Goal: Task Accomplishment & Management: Use online tool/utility

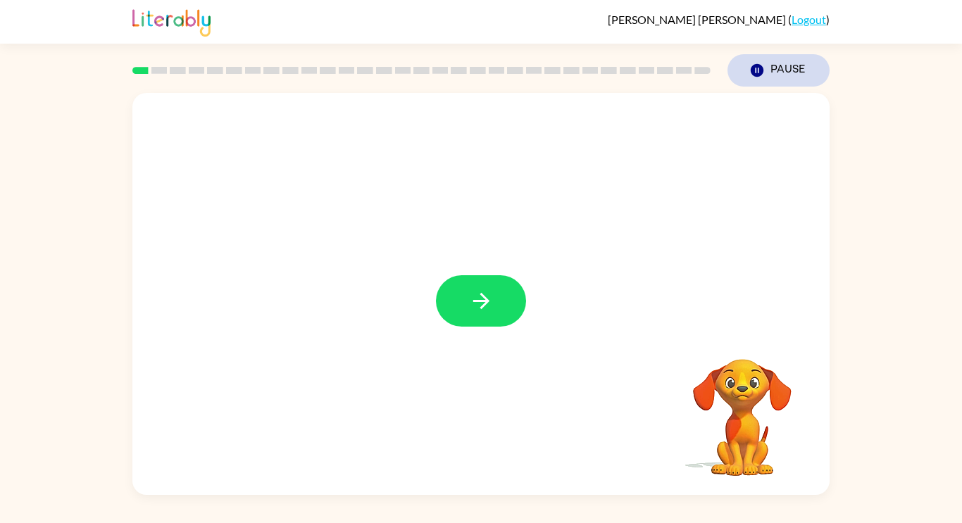
click at [765, 65] on button "Pause Pause" at bounding box center [778, 70] width 102 height 32
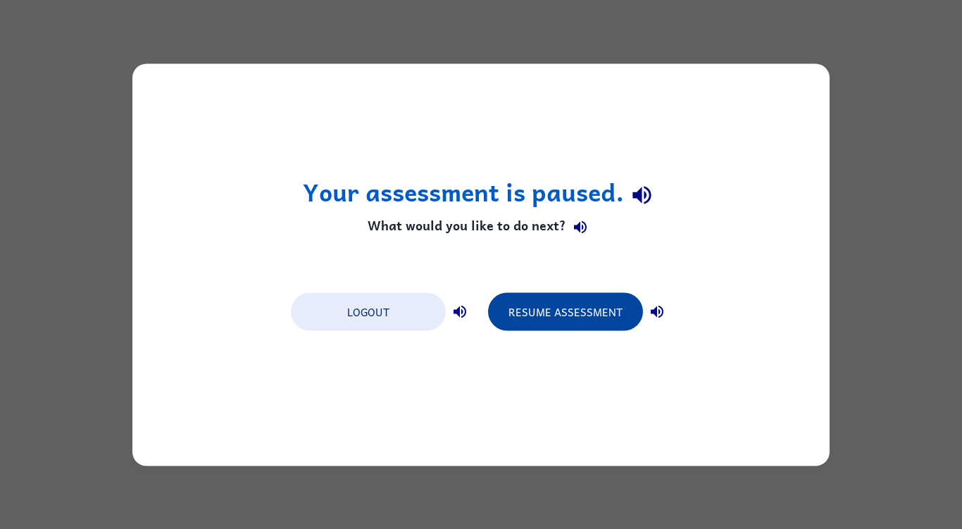
click at [589, 308] on button "Resume Assessment" at bounding box center [565, 311] width 155 height 38
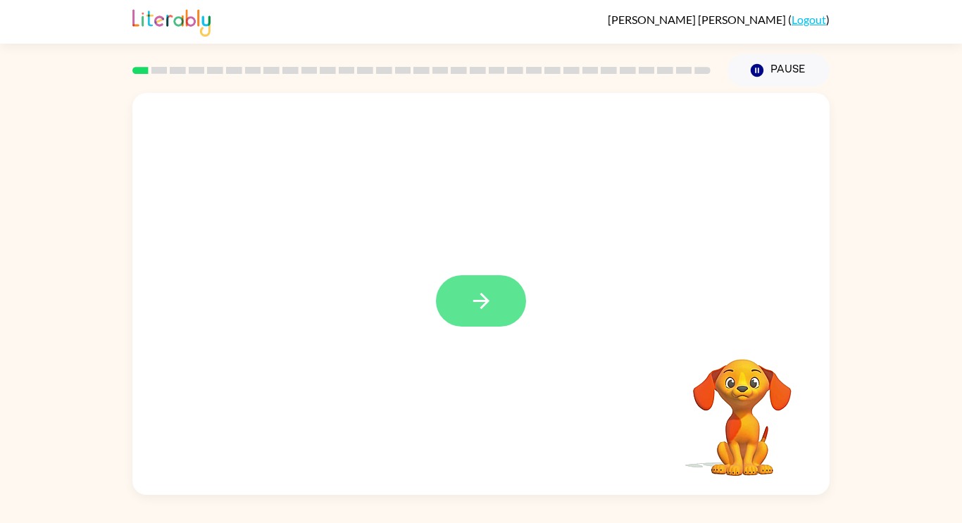
click at [499, 296] on button "button" at bounding box center [481, 300] width 90 height 51
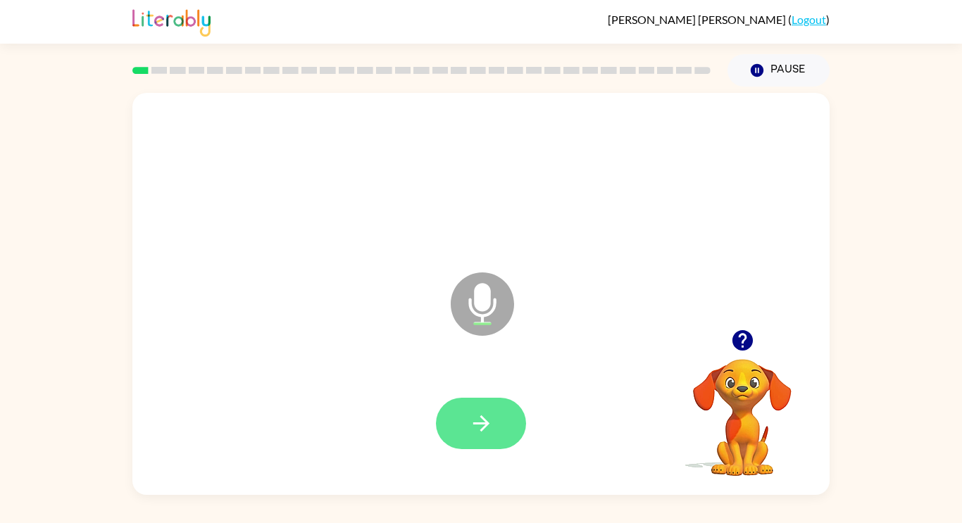
click at [484, 422] on icon "button" at bounding box center [481, 423] width 25 height 25
click at [494, 424] on button "button" at bounding box center [481, 423] width 90 height 51
click at [483, 423] on icon "button" at bounding box center [480, 423] width 16 height 16
click at [496, 436] on button "button" at bounding box center [481, 423] width 90 height 51
click at [487, 421] on icon "button" at bounding box center [481, 423] width 25 height 25
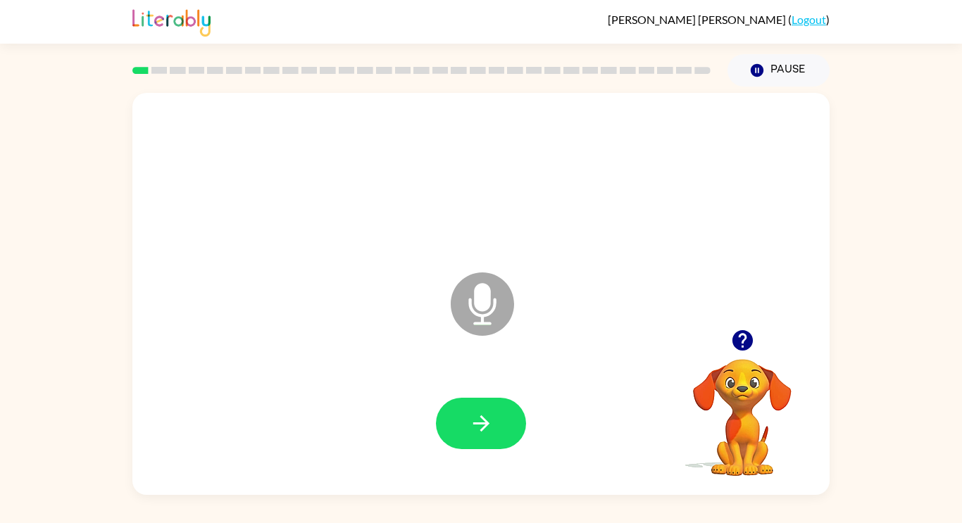
click at [482, 315] on icon "Microphone The Microphone is here when it is your turn to talk" at bounding box center [552, 322] width 211 height 106
click at [489, 430] on icon "button" at bounding box center [481, 423] width 25 height 25
click at [493, 422] on icon "button" at bounding box center [481, 423] width 25 height 25
click at [482, 420] on icon "button" at bounding box center [481, 423] width 25 height 25
click at [489, 432] on icon "button" at bounding box center [481, 423] width 25 height 25
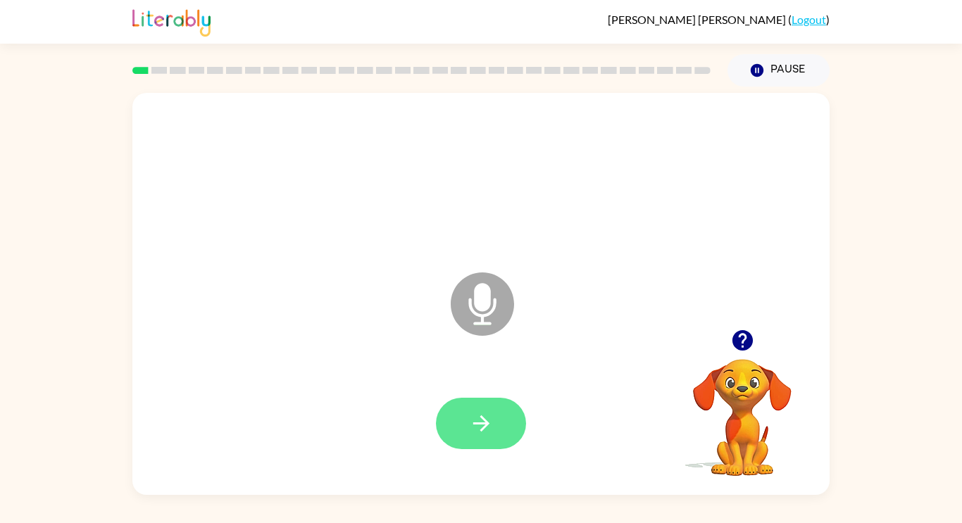
click at [482, 424] on icon "button" at bounding box center [480, 423] width 16 height 16
click at [496, 434] on button "button" at bounding box center [481, 423] width 90 height 51
click at [491, 441] on button "button" at bounding box center [481, 423] width 90 height 51
click at [486, 429] on icon "button" at bounding box center [481, 423] width 25 height 25
click at [489, 420] on icon "button" at bounding box center [481, 423] width 25 height 25
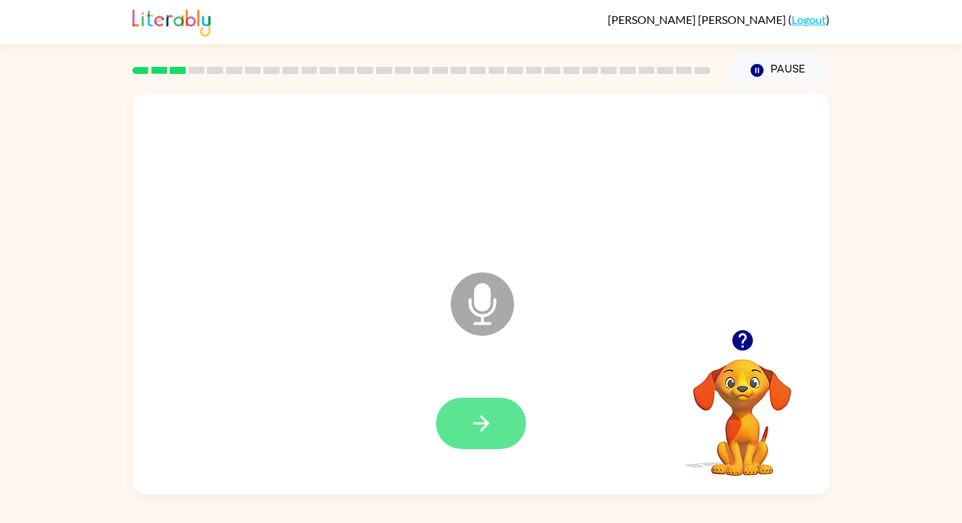
click at [481, 421] on icon "button" at bounding box center [481, 423] width 25 height 25
click at [496, 437] on button "button" at bounding box center [481, 423] width 90 height 51
click at [479, 436] on button "button" at bounding box center [481, 423] width 90 height 51
click at [742, 371] on video "Your browser must support playing .mp4 files to use Literably. Please try using…" at bounding box center [742, 407] width 141 height 141
click at [753, 384] on video "Your browser must support playing .mp4 files to use Literably. Please try using…" at bounding box center [742, 407] width 141 height 141
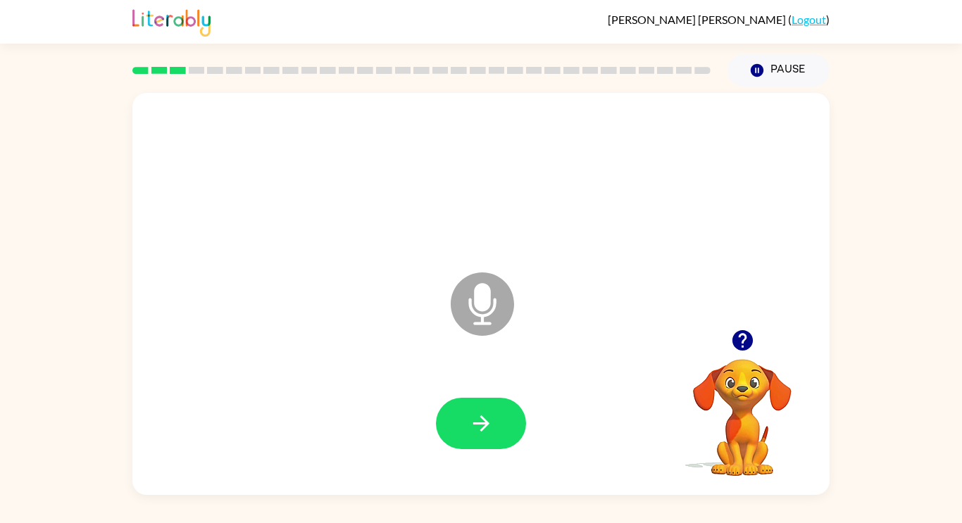
click at [741, 346] on icon "button" at bounding box center [741, 340] width 20 height 20
click at [495, 409] on button "button" at bounding box center [481, 423] width 90 height 51
click at [491, 434] on icon "button" at bounding box center [481, 423] width 25 height 25
click at [496, 427] on button "button" at bounding box center [481, 423] width 90 height 51
click at [508, 414] on button "button" at bounding box center [481, 423] width 90 height 51
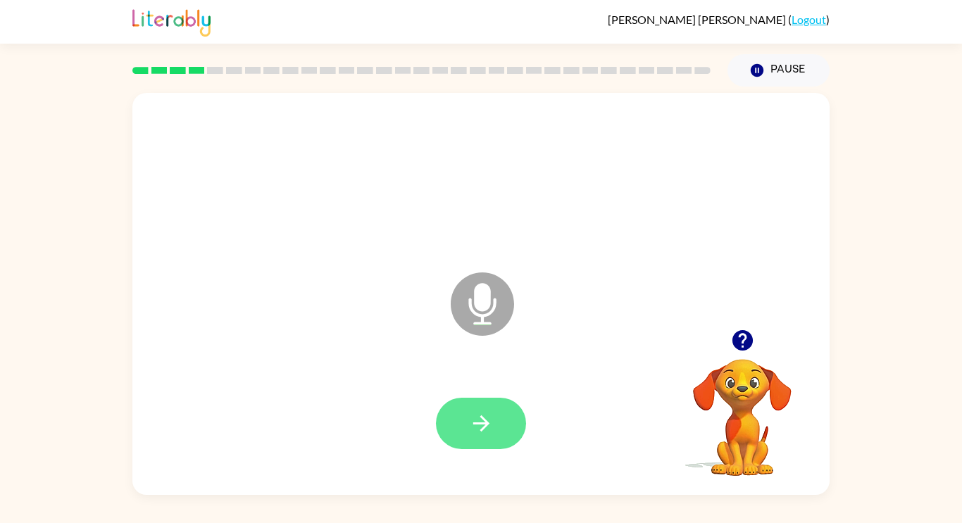
click at [518, 432] on button "button" at bounding box center [481, 423] width 90 height 51
click at [488, 420] on icon "button" at bounding box center [481, 423] width 25 height 25
click at [479, 458] on div at bounding box center [480, 423] width 669 height 115
click at [486, 420] on icon "button" at bounding box center [481, 423] width 25 height 25
click at [483, 413] on icon "button" at bounding box center [481, 423] width 25 height 25
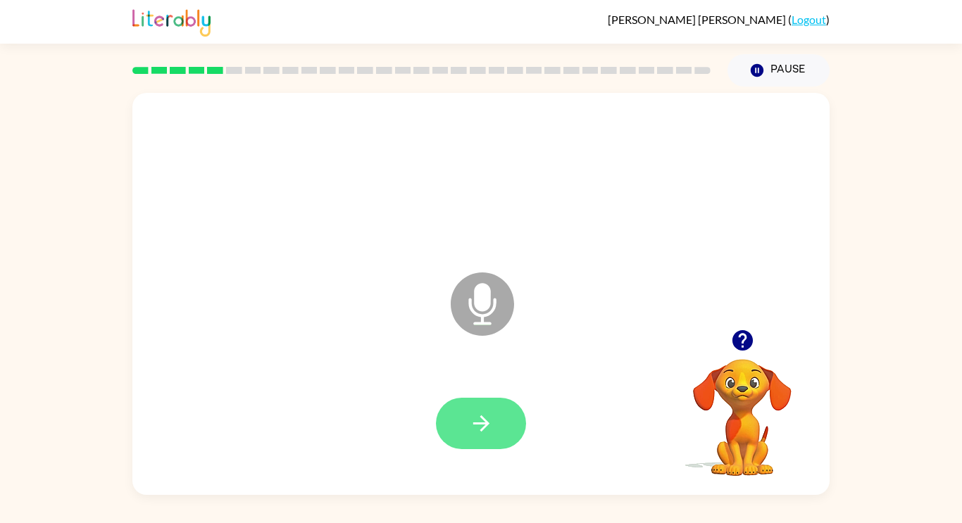
click at [503, 412] on button "button" at bounding box center [481, 423] width 90 height 51
click at [503, 420] on button "button" at bounding box center [481, 423] width 90 height 51
click at [496, 419] on button "button" at bounding box center [481, 423] width 90 height 51
click at [497, 420] on button "button" at bounding box center [481, 423] width 90 height 51
click at [506, 417] on button "button" at bounding box center [481, 423] width 90 height 51
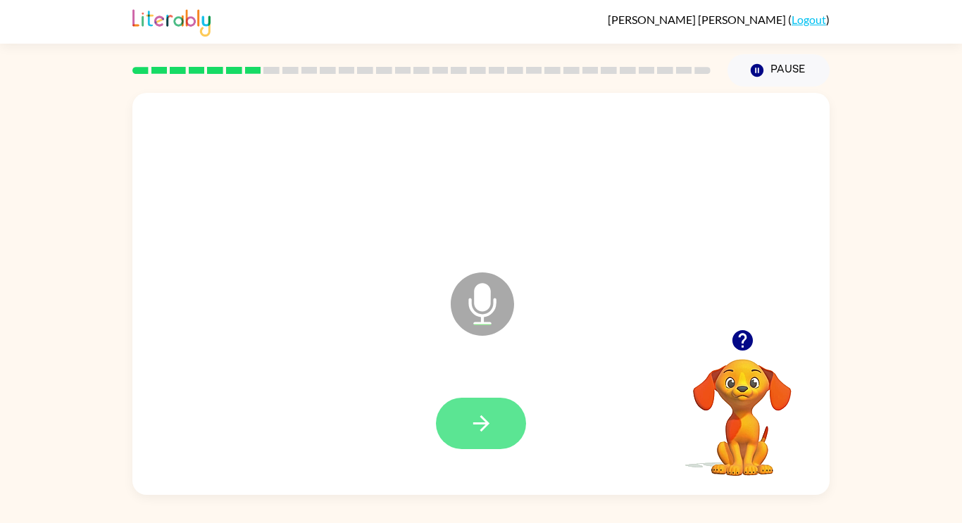
click at [483, 429] on icon "button" at bounding box center [480, 423] width 16 height 16
click at [491, 422] on icon "button" at bounding box center [481, 423] width 25 height 25
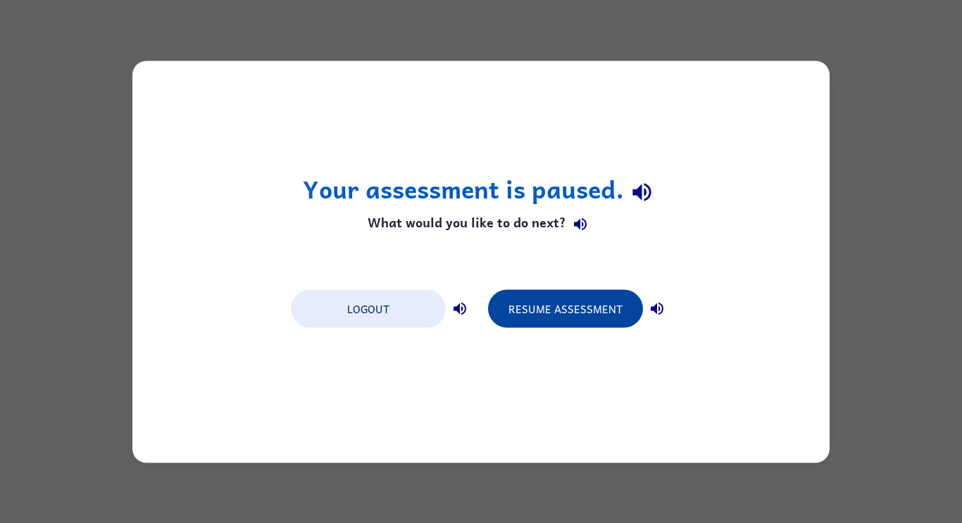
click at [588, 294] on button "Resume Assessment" at bounding box center [565, 308] width 155 height 38
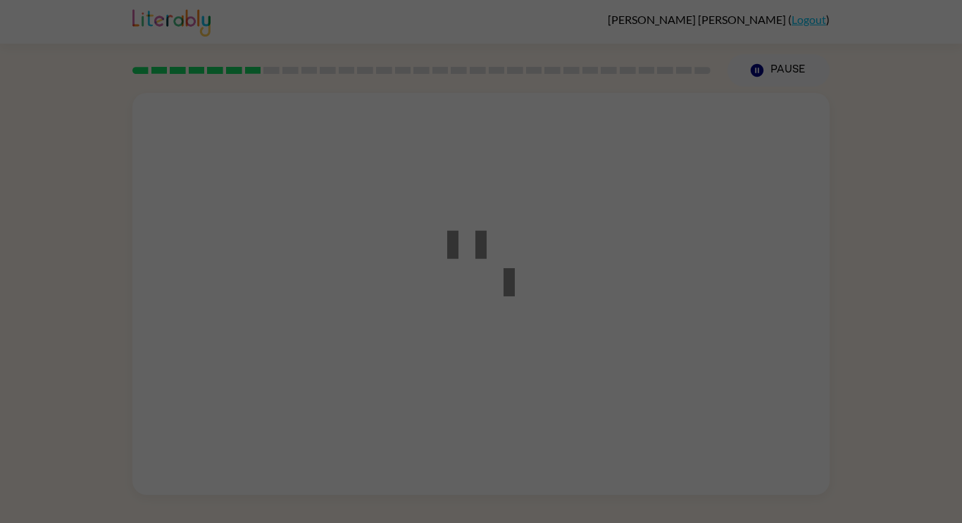
click at [587, 312] on div at bounding box center [481, 261] width 962 height 523
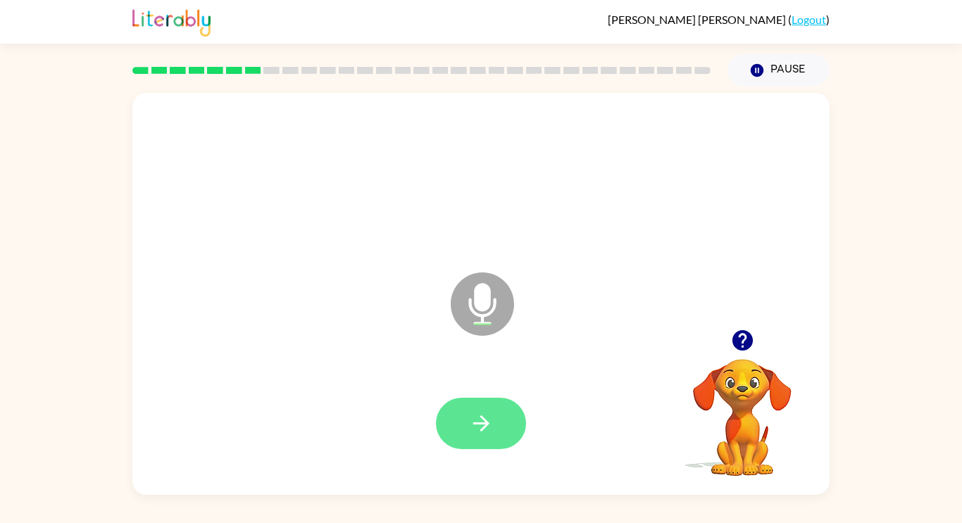
click at [486, 420] on icon "button" at bounding box center [481, 423] width 25 height 25
click at [489, 429] on icon "button" at bounding box center [481, 423] width 25 height 25
click at [493, 431] on button "button" at bounding box center [481, 423] width 90 height 51
click at [505, 411] on button "button" at bounding box center [481, 423] width 90 height 51
click at [743, 391] on video "Your browser must support playing .mp4 files to use Literably. Please try using…" at bounding box center [742, 407] width 141 height 141
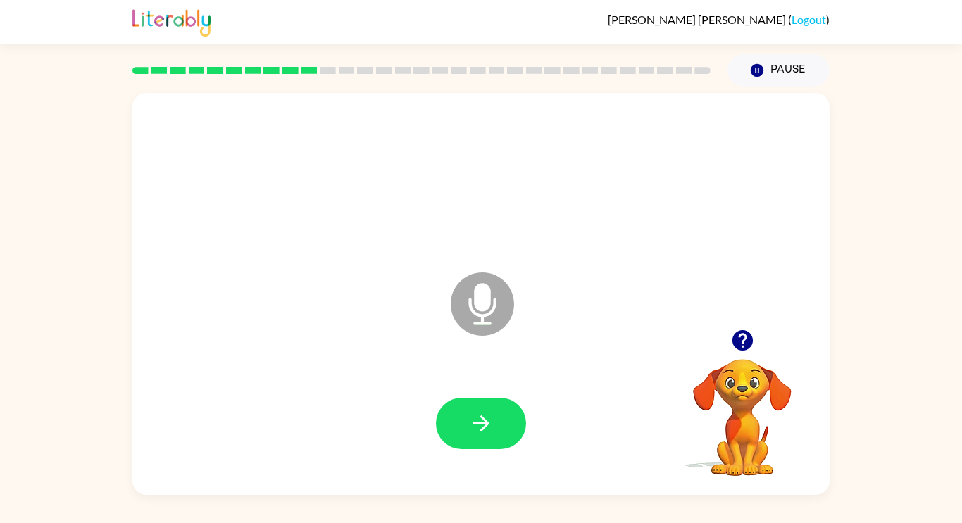
click at [748, 376] on video "Your browser must support playing .mp4 files to use Literably. Please try using…" at bounding box center [742, 407] width 141 height 141
click at [750, 348] on icon "button" at bounding box center [742, 340] width 25 height 25
click at [753, 342] on video "Your browser must support playing .mp4 files to use Literably. Please try using…" at bounding box center [742, 407] width 141 height 141
click at [486, 431] on icon "button" at bounding box center [481, 423] width 25 height 25
click at [494, 420] on button "button" at bounding box center [481, 423] width 90 height 51
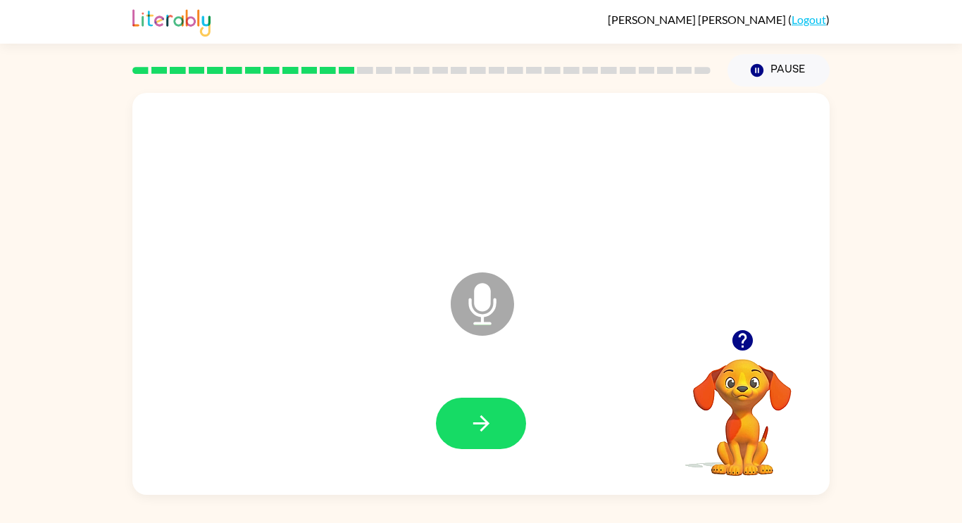
click at [756, 347] on button "button" at bounding box center [742, 340] width 36 height 36
click at [489, 428] on icon "button" at bounding box center [481, 423] width 25 height 25
click at [490, 433] on icon "button" at bounding box center [481, 423] width 25 height 25
click at [505, 427] on button "button" at bounding box center [481, 423] width 90 height 51
click at [501, 439] on button "button" at bounding box center [481, 423] width 90 height 51
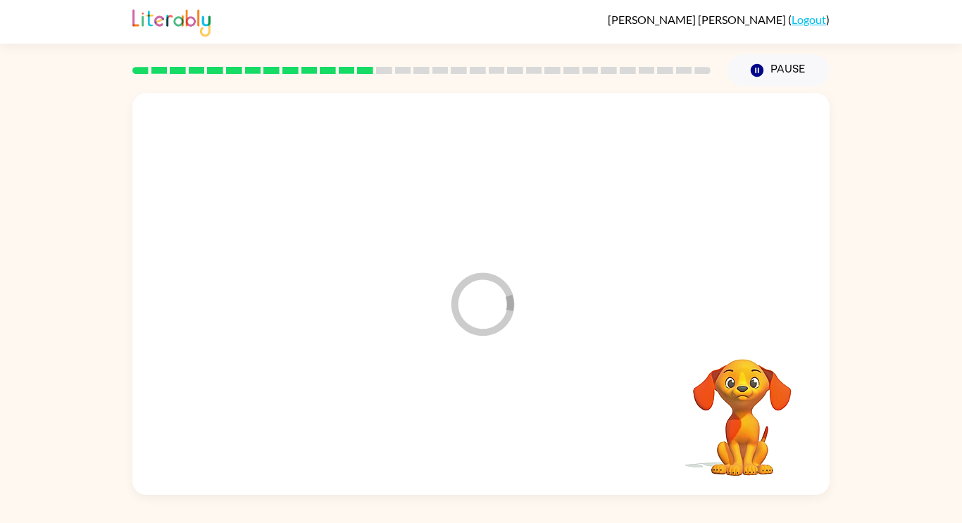
click at [494, 446] on div at bounding box center [480, 423] width 669 height 115
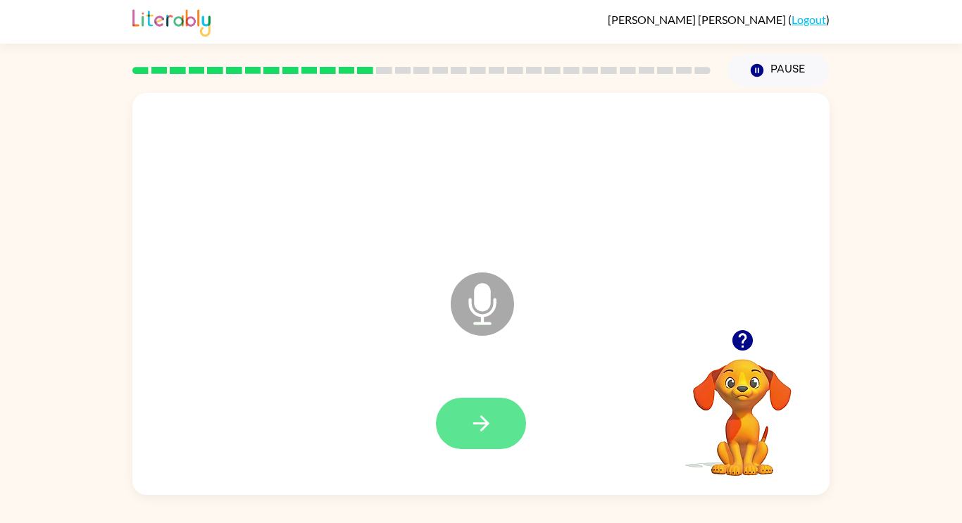
click at [503, 441] on button "button" at bounding box center [481, 423] width 90 height 51
click at [493, 446] on button "button" at bounding box center [481, 423] width 90 height 51
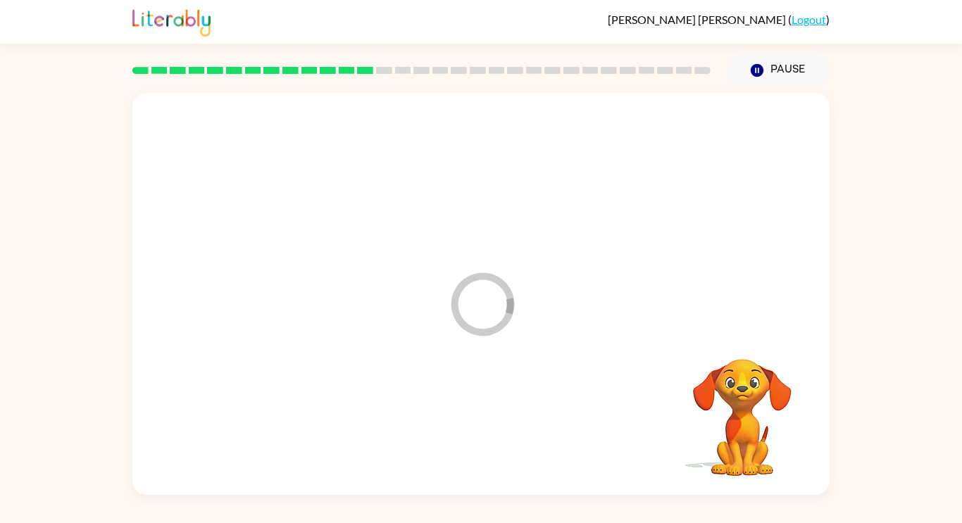
click at [486, 446] on div at bounding box center [480, 423] width 669 height 115
click at [485, 447] on div at bounding box center [481, 423] width 90 height 51
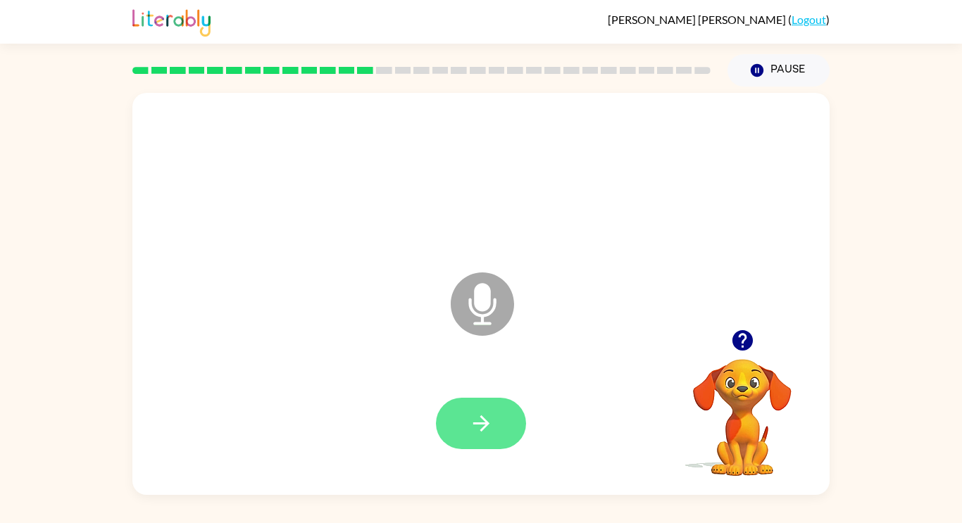
click at [493, 412] on icon "button" at bounding box center [481, 423] width 25 height 25
click at [491, 435] on icon "button" at bounding box center [481, 423] width 25 height 25
click at [750, 387] on video "Your browser must support playing .mp4 files to use Literably. Please try using…" at bounding box center [742, 407] width 141 height 141
click at [757, 389] on video "Your browser must support playing .mp4 files to use Literably. Please try using…" at bounding box center [742, 407] width 141 height 141
click at [743, 384] on video "Your browser must support playing .mp4 files to use Literably. Please try using…" at bounding box center [742, 407] width 141 height 141
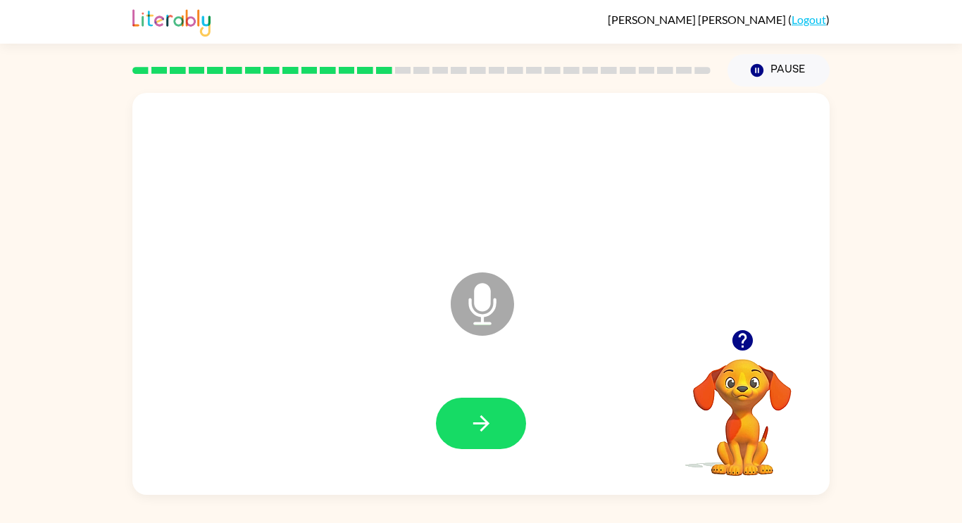
click at [726, 382] on video "Your browser must support playing .mp4 files to use Literably. Please try using…" at bounding box center [742, 407] width 141 height 141
click at [738, 349] on icon "button" at bounding box center [741, 340] width 20 height 20
click at [483, 414] on icon "button" at bounding box center [481, 423] width 25 height 25
click at [745, 367] on video "Your browser must support playing .mp4 files to use Literably. Please try using…" at bounding box center [742, 407] width 141 height 141
click at [751, 393] on video "Your browser must support playing .mp4 files to use Literably. Please try using…" at bounding box center [742, 407] width 141 height 141
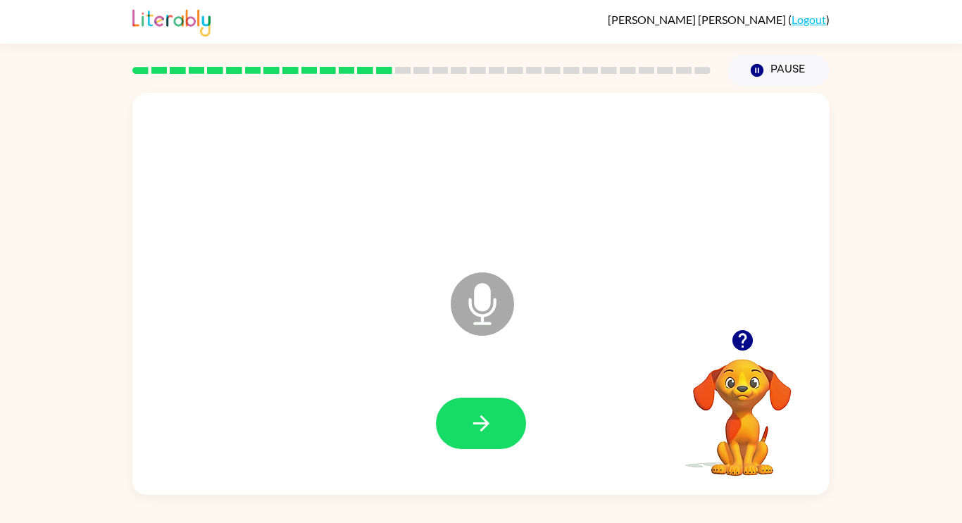
click at [745, 357] on button "button" at bounding box center [742, 340] width 36 height 36
click at [755, 363] on video "Your browser must support playing .mp4 files to use Literably. Please try using…" at bounding box center [742, 407] width 141 height 141
click at [479, 437] on button "button" at bounding box center [481, 423] width 90 height 51
click at [481, 434] on icon "button" at bounding box center [481, 423] width 25 height 25
click at [494, 434] on button "button" at bounding box center [481, 423] width 90 height 51
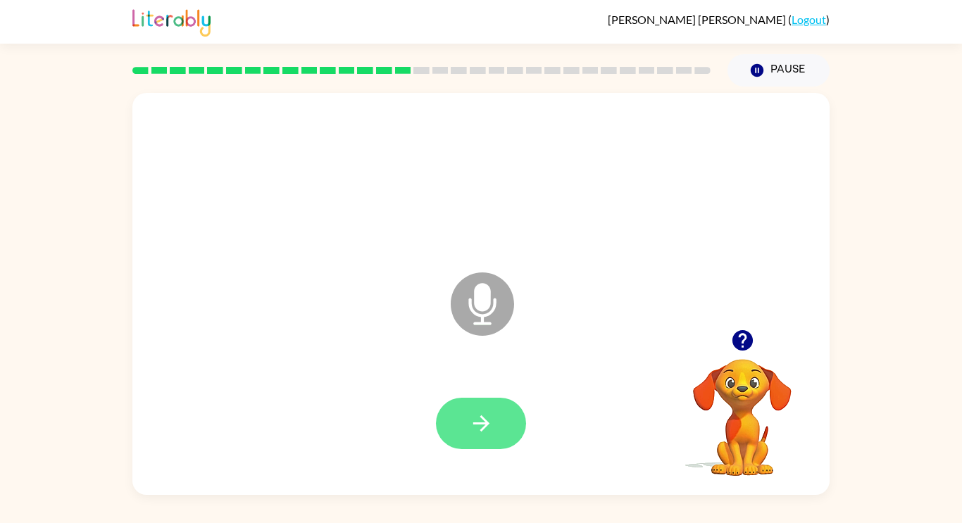
click at [472, 411] on icon "button" at bounding box center [481, 423] width 25 height 25
click at [472, 428] on icon "button" at bounding box center [481, 423] width 25 height 25
click at [767, 378] on video "Your browser must support playing .mp4 files to use Literably. Please try using…" at bounding box center [742, 407] width 141 height 141
click at [758, 391] on video "Your browser must support playing .mp4 files to use Literably. Please try using…" at bounding box center [742, 407] width 141 height 141
click at [739, 392] on video "Your browser must support playing .mp4 files to use Literably. Please try using…" at bounding box center [742, 407] width 141 height 141
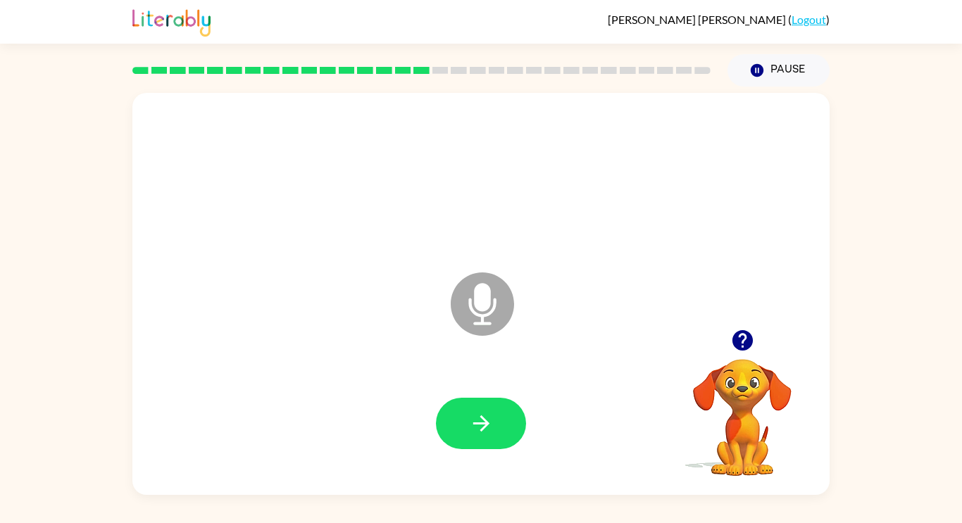
click at [749, 384] on video "Your browser must support playing .mp4 files to use Literably. Please try using…" at bounding box center [742, 407] width 141 height 141
click at [757, 376] on video "Your browser must support playing .mp4 files to use Literably. Please try using…" at bounding box center [742, 407] width 141 height 141
click at [743, 383] on video "Your browser must support playing .mp4 files to use Literably. Please try using…" at bounding box center [742, 407] width 141 height 141
click at [748, 381] on video "Your browser must support playing .mp4 files to use Literably. Please try using…" at bounding box center [742, 407] width 141 height 141
click at [745, 372] on video "Your browser must support playing .mp4 files to use Literably. Please try using…" at bounding box center [742, 407] width 141 height 141
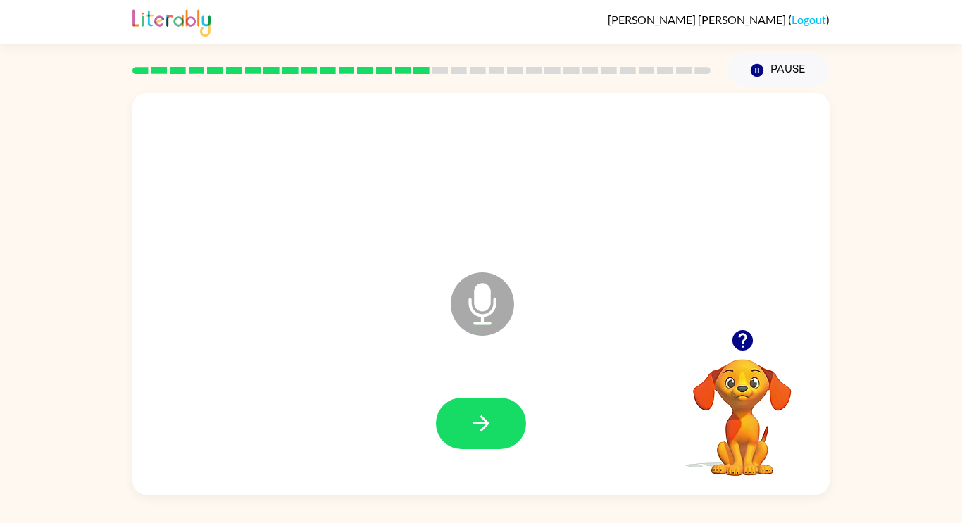
click at [742, 364] on video "Your browser must support playing .mp4 files to use Literably. Please try using…" at bounding box center [742, 407] width 141 height 141
click at [750, 365] on video "Your browser must support playing .mp4 files to use Literably. Please try using…" at bounding box center [742, 407] width 141 height 141
click at [746, 372] on video "Your browser must support playing .mp4 files to use Literably. Please try using…" at bounding box center [742, 407] width 141 height 141
click at [759, 375] on video "Your browser must support playing .mp4 files to use Literably. Please try using…" at bounding box center [742, 407] width 141 height 141
click at [786, 362] on video "Your browser must support playing .mp4 files to use Literably. Please try using…" at bounding box center [742, 407] width 141 height 141
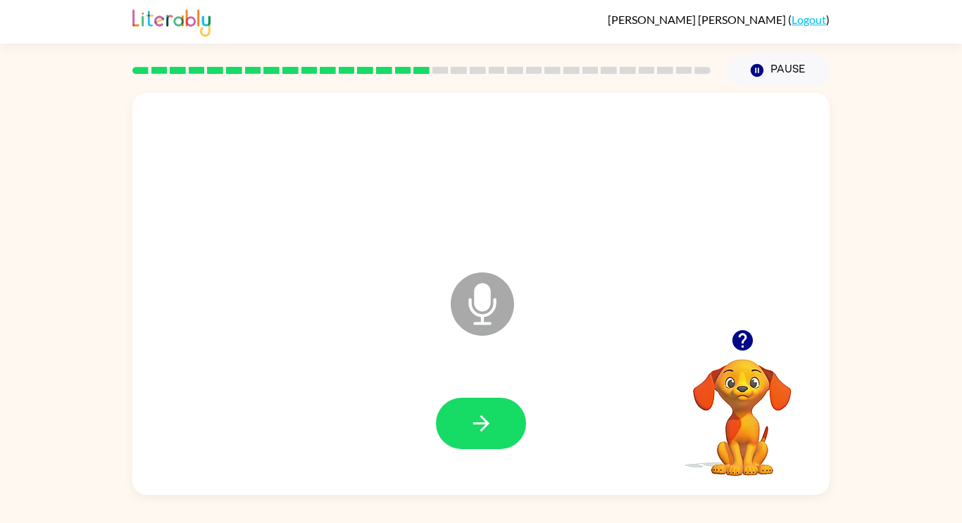
click at [760, 386] on video "Your browser must support playing .mp4 files to use Literably. Please try using…" at bounding box center [742, 407] width 141 height 141
click at [715, 420] on video "Your browser must support playing .mp4 files to use Literably. Please try using…" at bounding box center [742, 407] width 141 height 141
click at [753, 382] on video "Your browser must support playing .mp4 files to use Literably. Please try using…" at bounding box center [742, 407] width 141 height 141
click at [734, 408] on video "Your browser must support playing .mp4 files to use Literably. Please try using…" at bounding box center [742, 407] width 141 height 141
click at [736, 398] on video "Your browser must support playing .mp4 files to use Literably. Please try using…" at bounding box center [742, 407] width 141 height 141
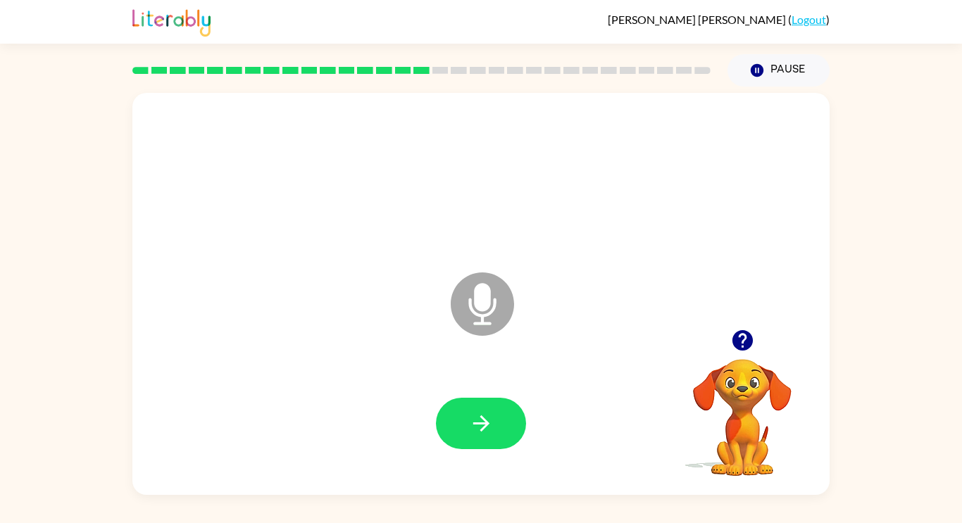
click at [736, 403] on video "Your browser must support playing .mp4 files to use Literably. Please try using…" at bounding box center [742, 407] width 141 height 141
click at [729, 370] on video "Your browser must support playing .mp4 files to use Literably. Please try using…" at bounding box center [742, 407] width 141 height 141
click at [751, 353] on button "button" at bounding box center [742, 340] width 36 height 36
click at [754, 340] on video "Your browser must support playing .mp4 files to use Literably. Please try using…" at bounding box center [742, 407] width 141 height 141
click at [739, 358] on video "Your browser must support playing .mp4 files to use Literably. Please try using…" at bounding box center [742, 407] width 141 height 141
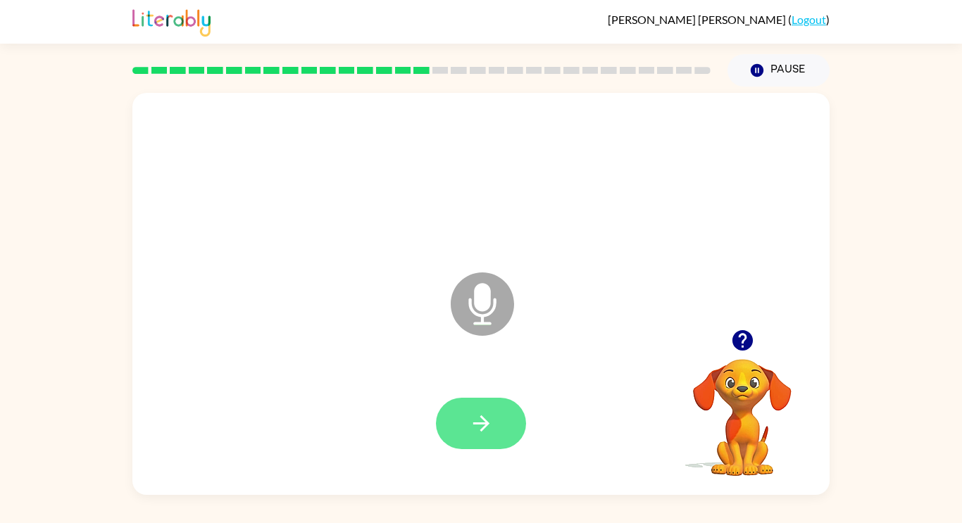
click at [503, 433] on button "button" at bounding box center [481, 423] width 90 height 51
click at [488, 432] on icon "button" at bounding box center [481, 423] width 25 height 25
click at [498, 431] on button "button" at bounding box center [481, 423] width 90 height 51
click at [491, 434] on icon "button" at bounding box center [481, 423] width 25 height 25
click at [496, 432] on button "button" at bounding box center [481, 423] width 90 height 51
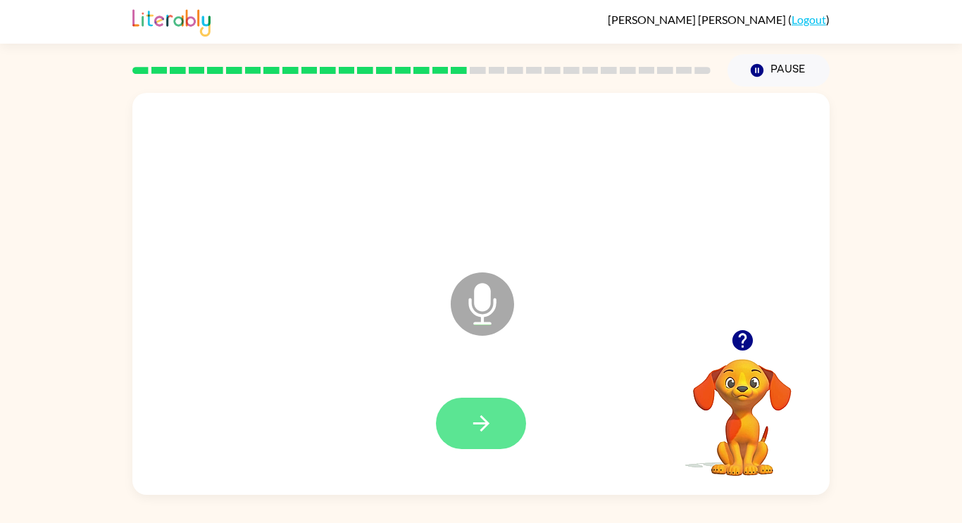
click at [496, 436] on button "button" at bounding box center [481, 423] width 90 height 51
click at [501, 417] on button "button" at bounding box center [481, 423] width 90 height 51
click at [742, 370] on video "Your browser must support playing .mp4 files to use Literably. Please try using…" at bounding box center [742, 407] width 141 height 141
click at [733, 375] on video "Your browser must support playing .mp4 files to use Literably. Please try using…" at bounding box center [742, 407] width 141 height 141
click at [738, 363] on video "Your browser must support playing .mp4 files to use Literably. Please try using…" at bounding box center [742, 407] width 141 height 141
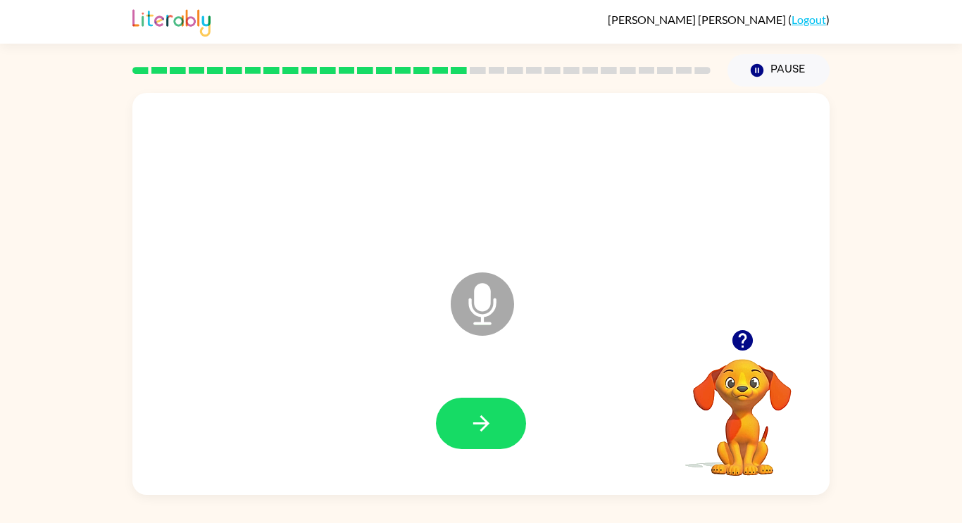
click at [743, 348] on icon "button" at bounding box center [741, 340] width 20 height 20
click at [744, 376] on video "Your browser must support playing .mp4 files to use Literably. Please try using…" at bounding box center [742, 407] width 141 height 141
click at [750, 379] on video "Your browser must support playing .mp4 files to use Literably. Please try using…" at bounding box center [742, 407] width 141 height 141
click at [745, 367] on video "Your browser must support playing .mp4 files to use Literably. Please try using…" at bounding box center [742, 407] width 141 height 141
click at [737, 367] on video "Your browser must support playing .mp4 files to use Literably. Please try using…" at bounding box center [742, 407] width 141 height 141
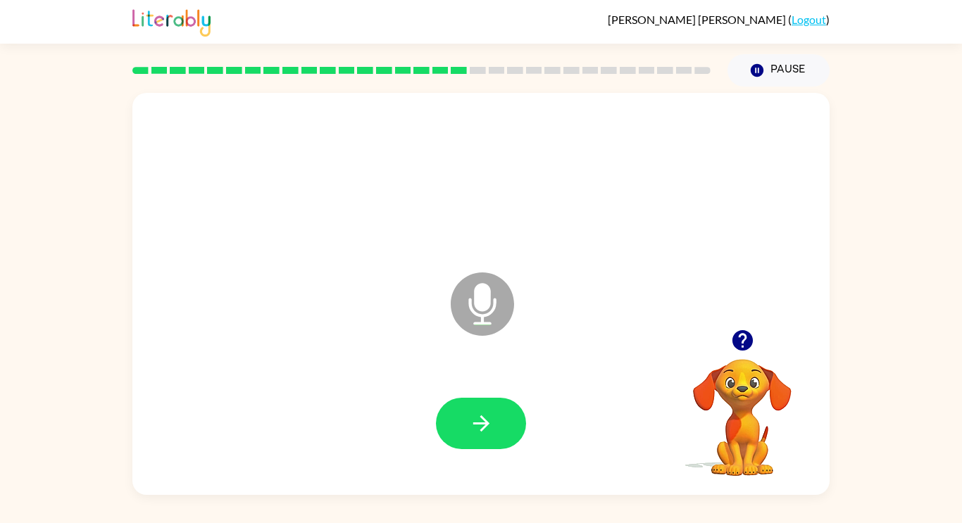
click at [727, 386] on video "Your browser must support playing .mp4 files to use Literably. Please try using…" at bounding box center [742, 407] width 141 height 141
click at [721, 399] on video "Your browser must support playing .mp4 files to use Literably. Please try using…" at bounding box center [742, 407] width 141 height 141
click at [769, 377] on video "Your browser must support playing .mp4 files to use Literably. Please try using…" at bounding box center [742, 407] width 141 height 141
click at [713, 385] on video "Your browser must support playing .mp4 files to use Literably. Please try using…" at bounding box center [742, 407] width 141 height 141
click at [715, 406] on video "Your browser must support playing .mp4 files to use Literably. Please try using…" at bounding box center [742, 407] width 141 height 141
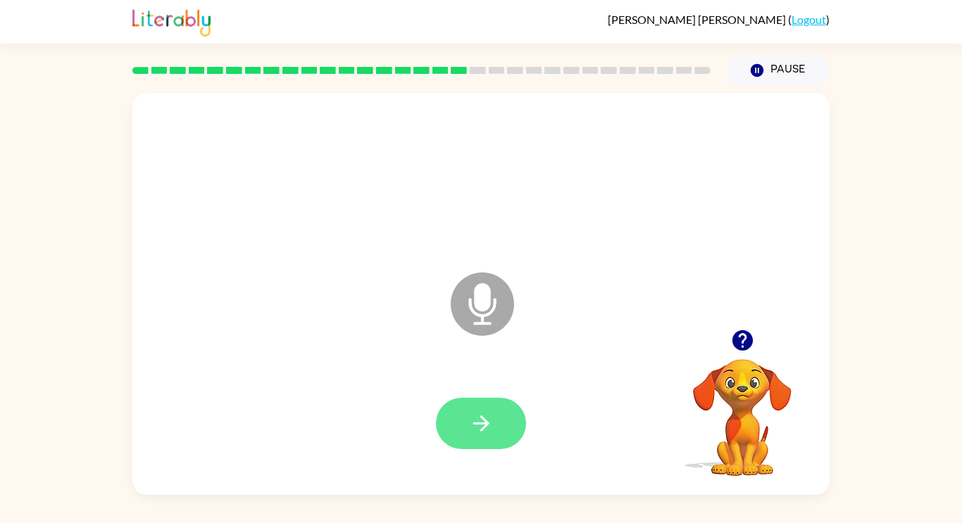
click at [508, 446] on button "button" at bounding box center [481, 423] width 90 height 51
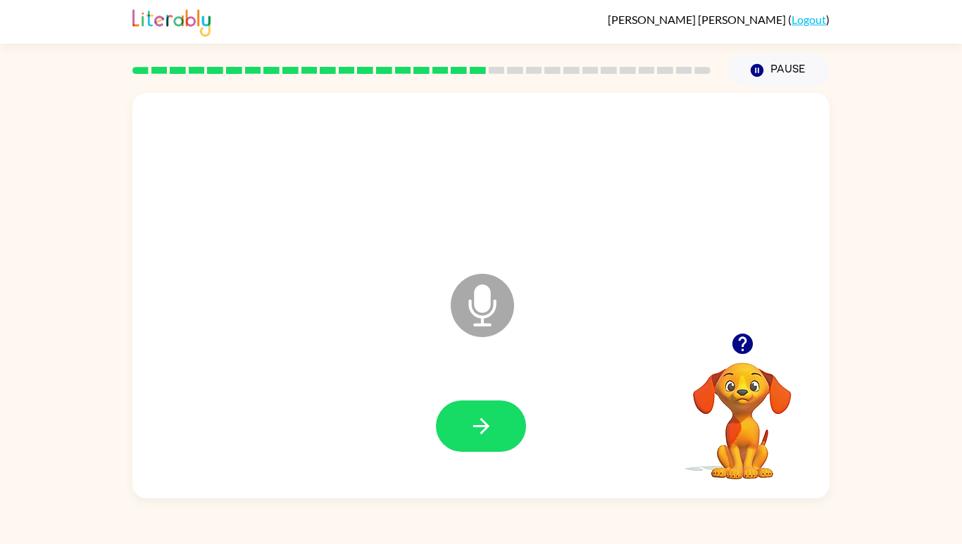
click at [490, 439] on icon "button" at bounding box center [481, 426] width 25 height 25
click at [460, 452] on button "button" at bounding box center [481, 426] width 90 height 51
click at [510, 452] on button "button" at bounding box center [481, 426] width 90 height 51
click at [479, 439] on icon "button" at bounding box center [481, 426] width 25 height 25
click at [492, 439] on icon "button" at bounding box center [481, 426] width 25 height 25
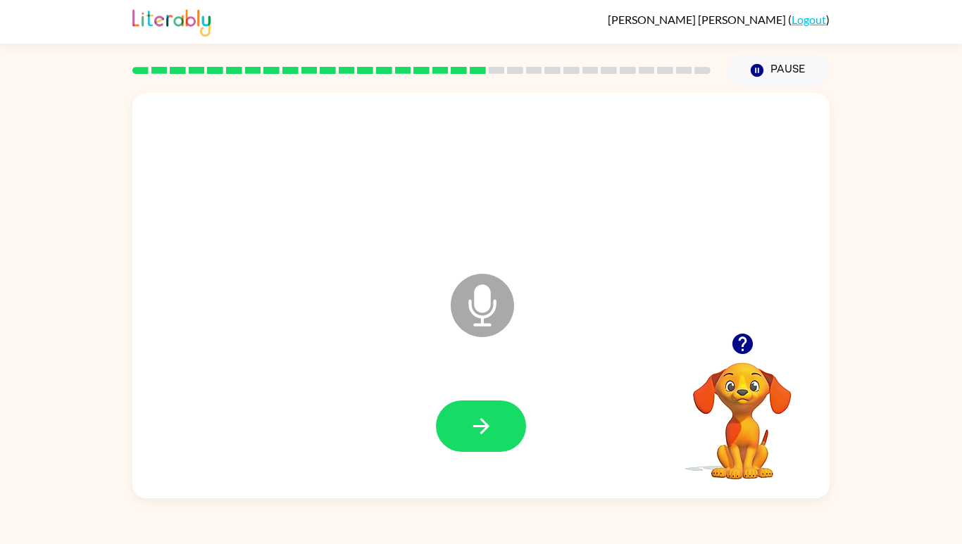
click at [494, 452] on button "button" at bounding box center [481, 426] width 90 height 51
click at [477, 434] on icon "button" at bounding box center [480, 426] width 16 height 16
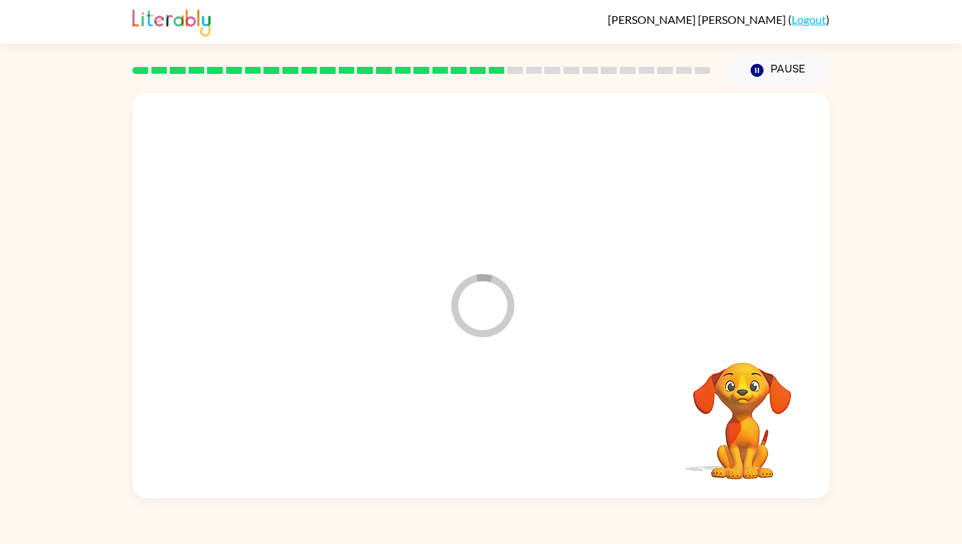
click at [506, 484] on div at bounding box center [480, 426] width 669 height 116
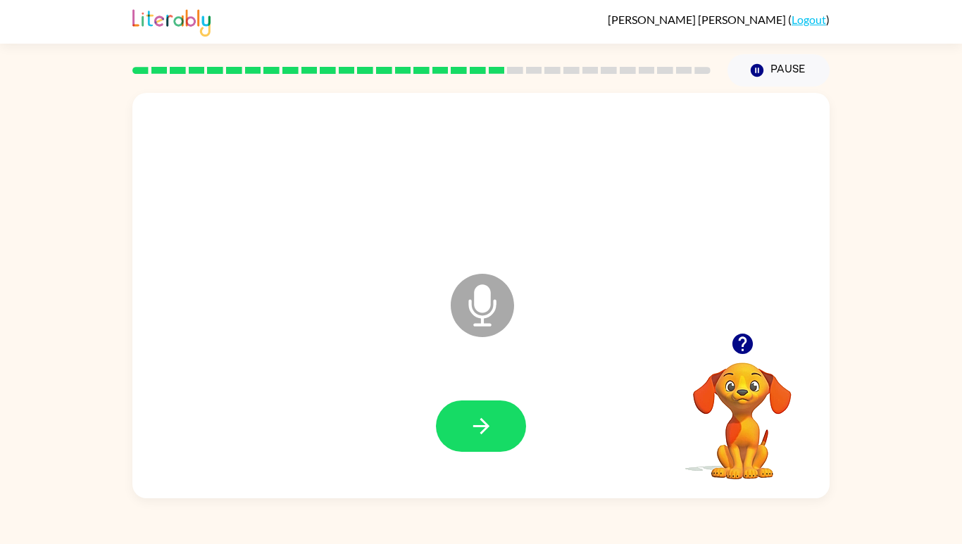
click at [480, 439] on icon "button" at bounding box center [481, 426] width 25 height 25
click at [472, 439] on icon "button" at bounding box center [481, 426] width 25 height 25
click at [486, 452] on div at bounding box center [481, 426] width 90 height 51
click at [475, 452] on div at bounding box center [481, 426] width 90 height 51
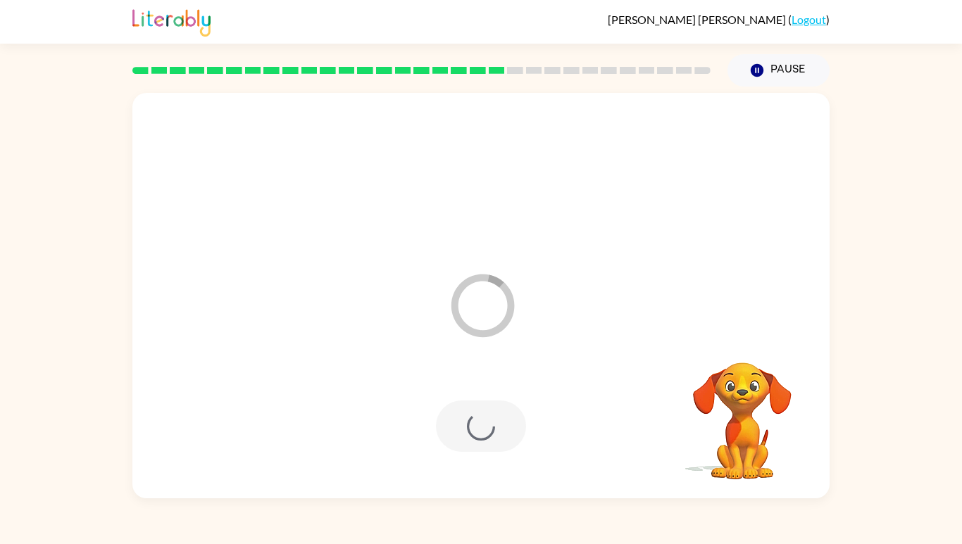
click at [464, 452] on div at bounding box center [481, 426] width 90 height 51
click at [479, 452] on div at bounding box center [481, 426] width 90 height 51
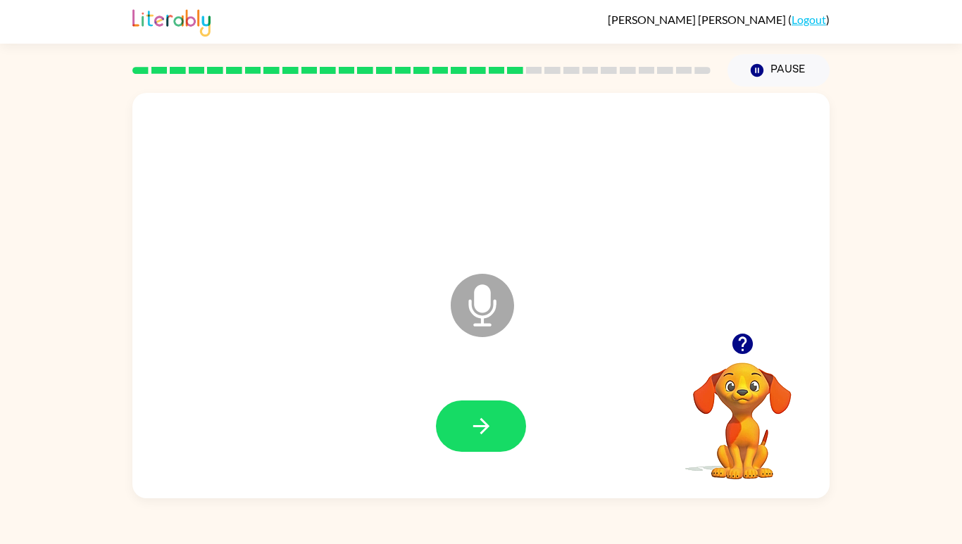
click at [503, 452] on button "button" at bounding box center [481, 426] width 90 height 51
click at [479, 439] on icon "button" at bounding box center [481, 426] width 25 height 25
click at [510, 452] on button "button" at bounding box center [481, 426] width 90 height 51
click at [491, 439] on icon "button" at bounding box center [481, 426] width 25 height 25
click at [479, 452] on button "button" at bounding box center [481, 426] width 90 height 51
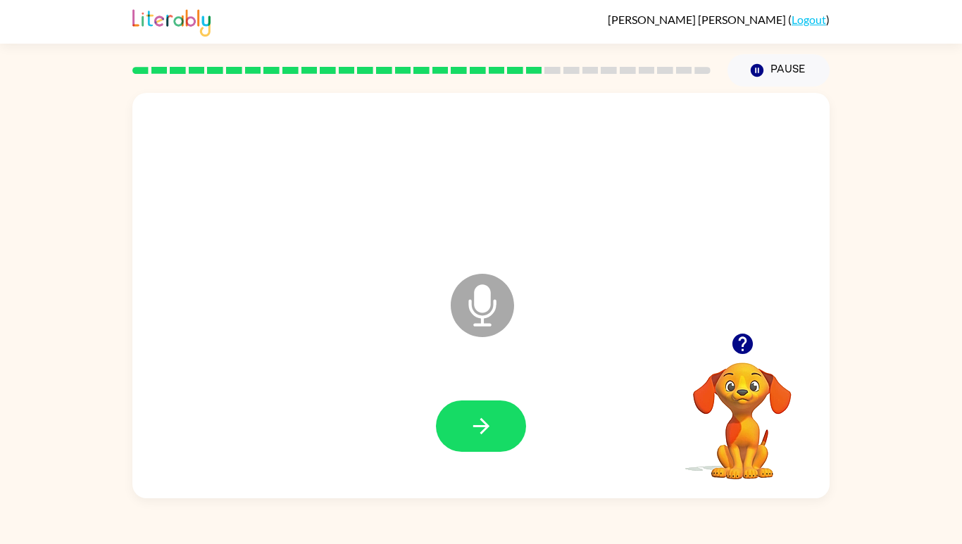
click at [479, 439] on icon "button" at bounding box center [481, 426] width 25 height 25
click at [491, 439] on icon "button" at bounding box center [481, 426] width 25 height 25
click at [486, 452] on button "button" at bounding box center [481, 426] width 90 height 51
click at [479, 452] on div at bounding box center [481, 426] width 90 height 51
click at [477, 452] on div at bounding box center [481, 426] width 90 height 51
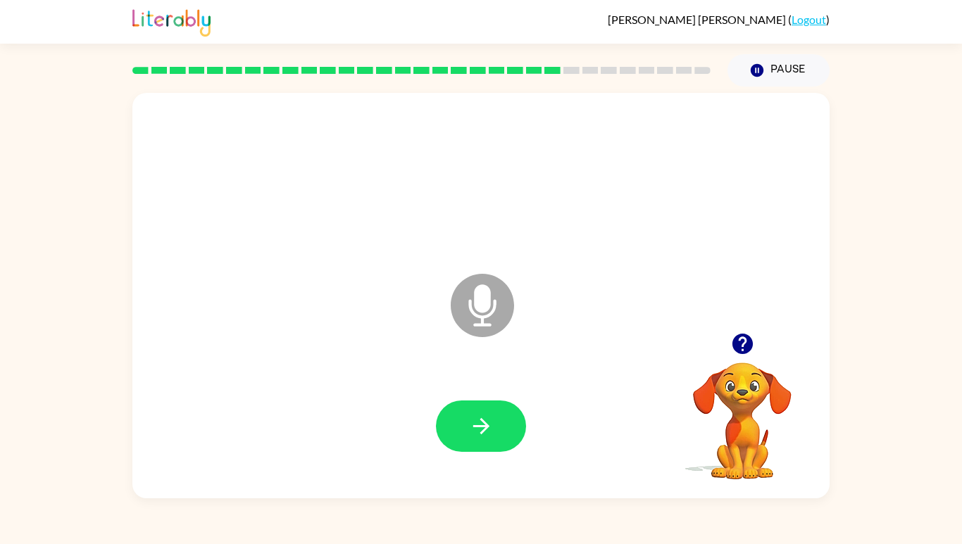
click at [465, 452] on button "button" at bounding box center [481, 426] width 90 height 51
click at [502, 452] on button "button" at bounding box center [481, 426] width 90 height 51
click at [475, 439] on icon "button" at bounding box center [481, 426] width 25 height 25
click at [498, 452] on button "button" at bounding box center [481, 426] width 90 height 51
click at [505, 452] on div at bounding box center [481, 426] width 90 height 51
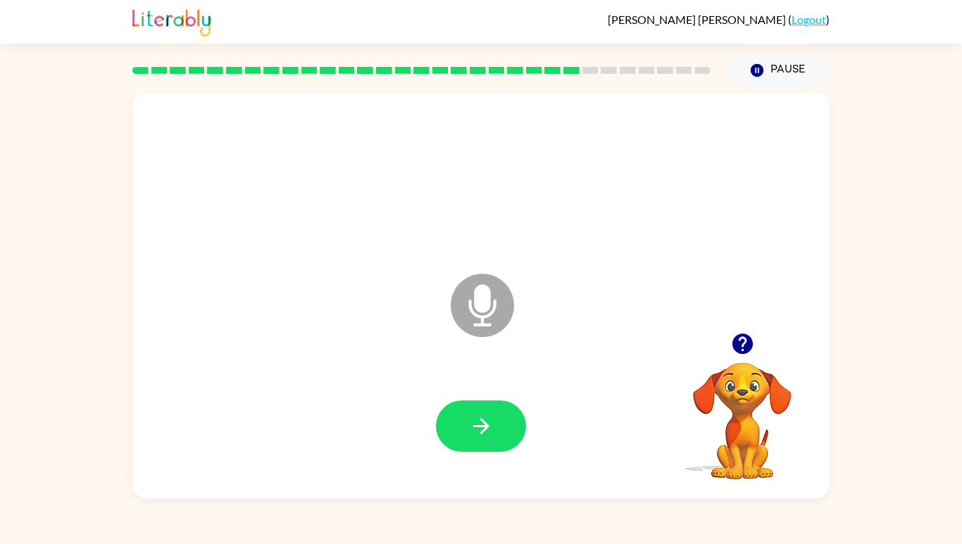
click at [498, 452] on button "button" at bounding box center [481, 426] width 90 height 51
click at [517, 452] on button "button" at bounding box center [481, 426] width 90 height 51
click at [467, 452] on button "button" at bounding box center [481, 426] width 90 height 51
click at [505, 452] on button "button" at bounding box center [481, 426] width 90 height 51
click at [465, 452] on button "button" at bounding box center [481, 426] width 90 height 51
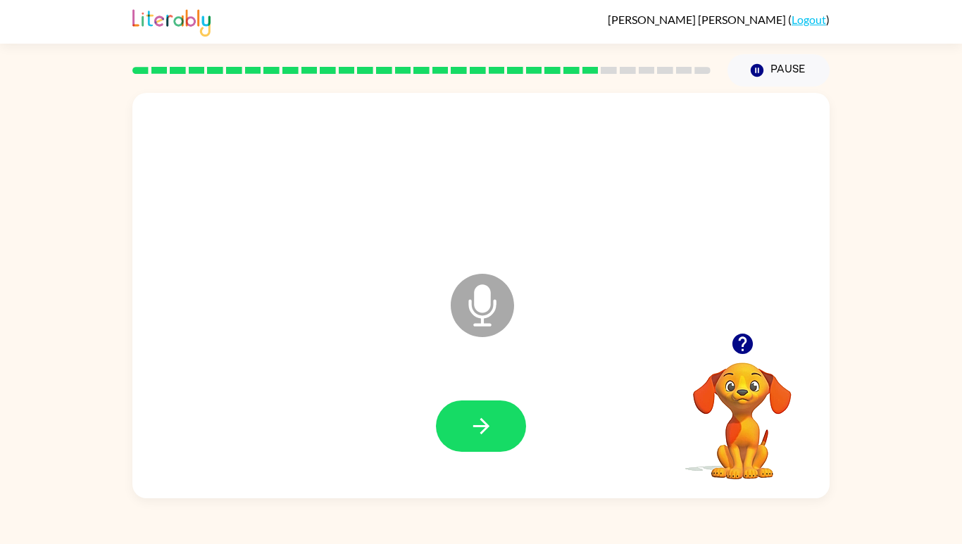
click at [501, 452] on button "button" at bounding box center [481, 426] width 90 height 51
click at [512, 484] on div at bounding box center [480, 426] width 669 height 116
click at [487, 439] on icon "button" at bounding box center [481, 426] width 25 height 25
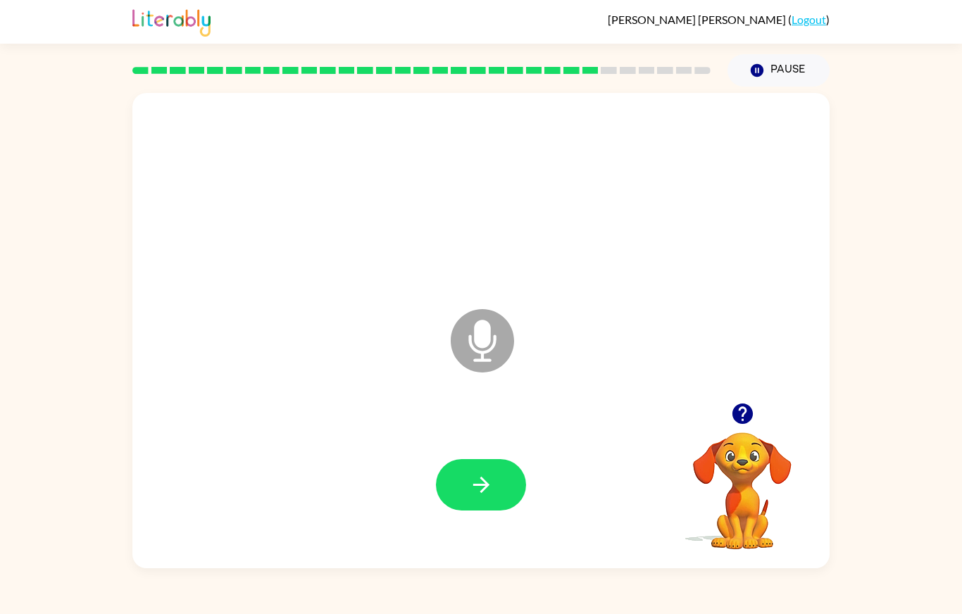
click at [477, 497] on icon "button" at bounding box center [481, 484] width 25 height 25
click at [474, 497] on icon "button" at bounding box center [481, 484] width 25 height 25
click at [496, 510] on button "button" at bounding box center [481, 484] width 90 height 51
click at [500, 510] on button "button" at bounding box center [481, 484] width 90 height 51
click at [513, 510] on button "button" at bounding box center [481, 484] width 90 height 51
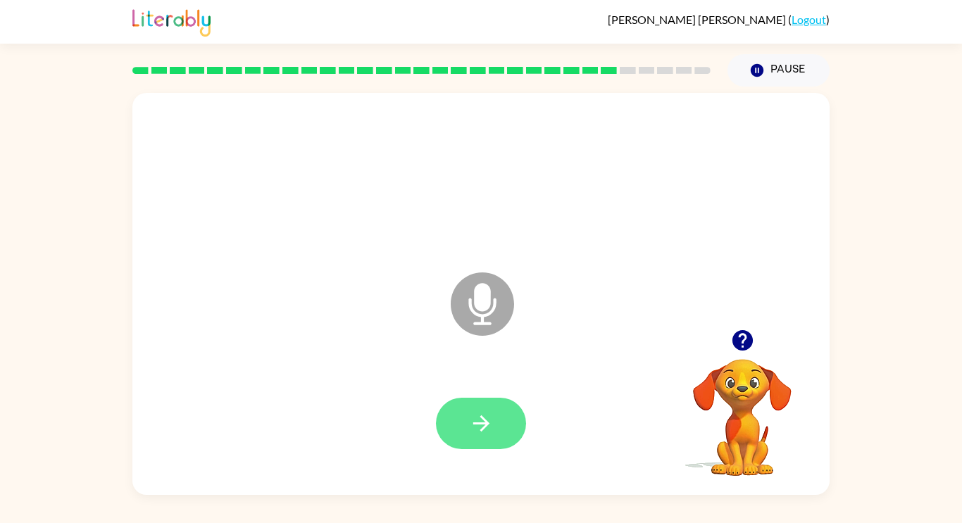
click at [499, 420] on button "button" at bounding box center [481, 423] width 90 height 51
click at [485, 426] on icon "button" at bounding box center [480, 423] width 16 height 16
click at [493, 432] on button "button" at bounding box center [481, 423] width 90 height 51
click at [498, 423] on button "button" at bounding box center [481, 423] width 90 height 51
click at [490, 417] on icon "button" at bounding box center [481, 423] width 25 height 25
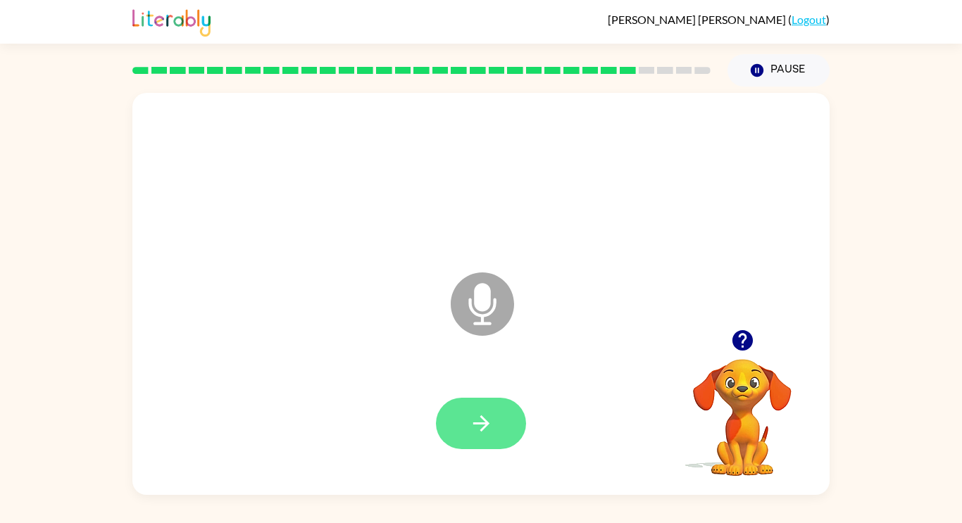
click at [485, 447] on button "button" at bounding box center [481, 423] width 90 height 51
click at [517, 443] on div at bounding box center [481, 423] width 90 height 51
click at [512, 423] on button "button" at bounding box center [481, 423] width 90 height 51
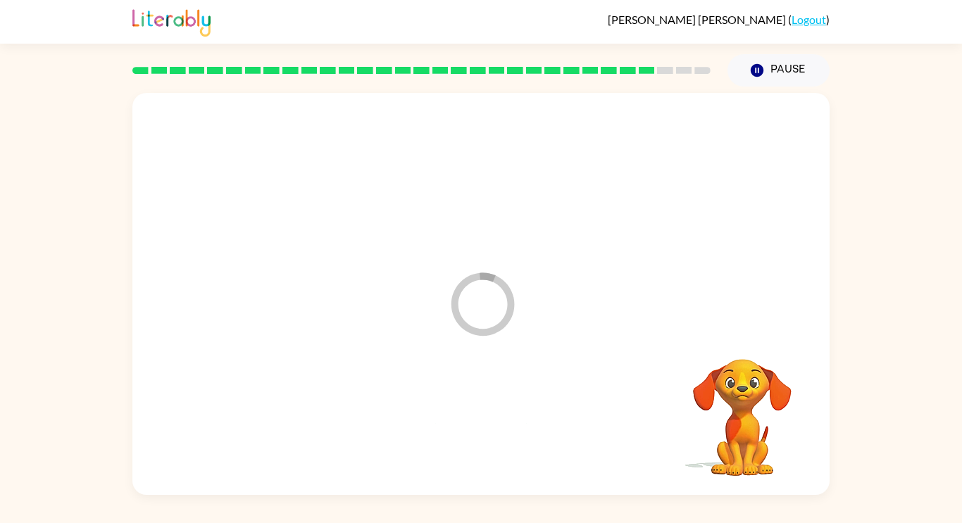
click at [455, 435] on div at bounding box center [480, 423] width 669 height 115
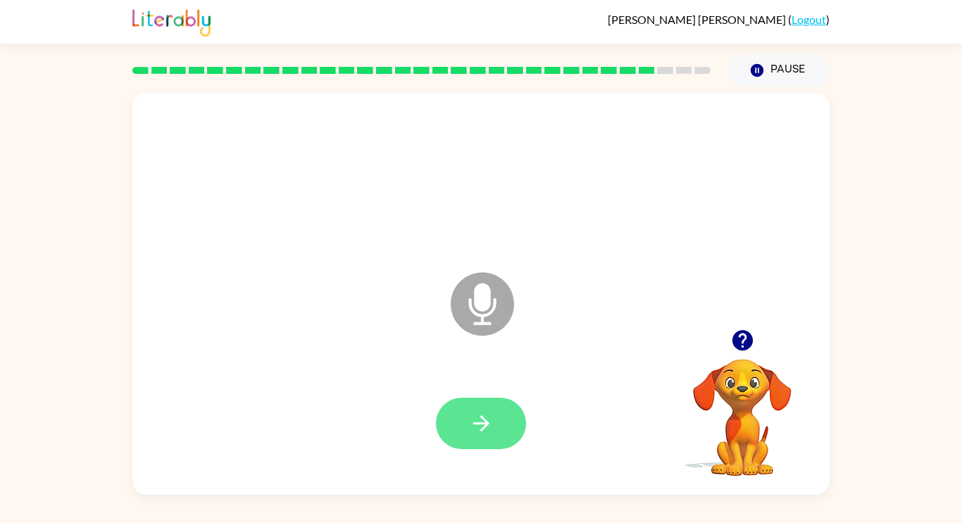
click at [481, 403] on button "button" at bounding box center [481, 423] width 90 height 51
click at [492, 423] on icon "button" at bounding box center [481, 423] width 25 height 25
click at [492, 416] on icon "button" at bounding box center [481, 423] width 25 height 25
click at [463, 437] on button "button" at bounding box center [481, 423] width 90 height 51
click at [752, 370] on video "Your browser must support playing .mp4 files to use Literably. Please try using…" at bounding box center [742, 407] width 141 height 141
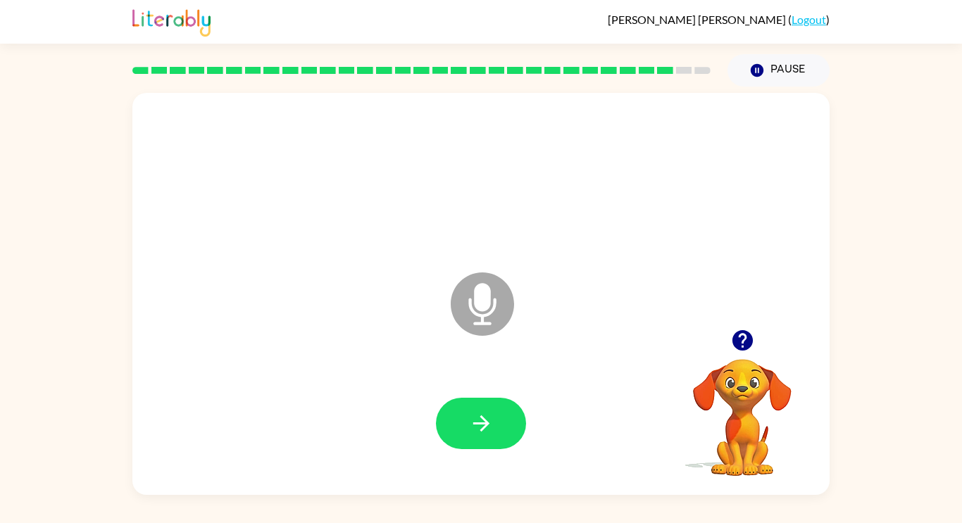
click at [757, 376] on video "Your browser must support playing .mp4 files to use Literably. Please try using…" at bounding box center [742, 407] width 141 height 141
click at [754, 363] on video "Your browser must support playing .mp4 files to use Literably. Please try using…" at bounding box center [742, 407] width 141 height 141
click at [754, 350] on icon "button" at bounding box center [742, 340] width 25 height 25
click at [740, 350] on video "Your browser must support playing .mp4 files to use Literably. Please try using…" at bounding box center [742, 407] width 141 height 141
click at [767, 341] on video "Your browser must support playing .mp4 files to use Literably. Please try using…" at bounding box center [742, 407] width 141 height 141
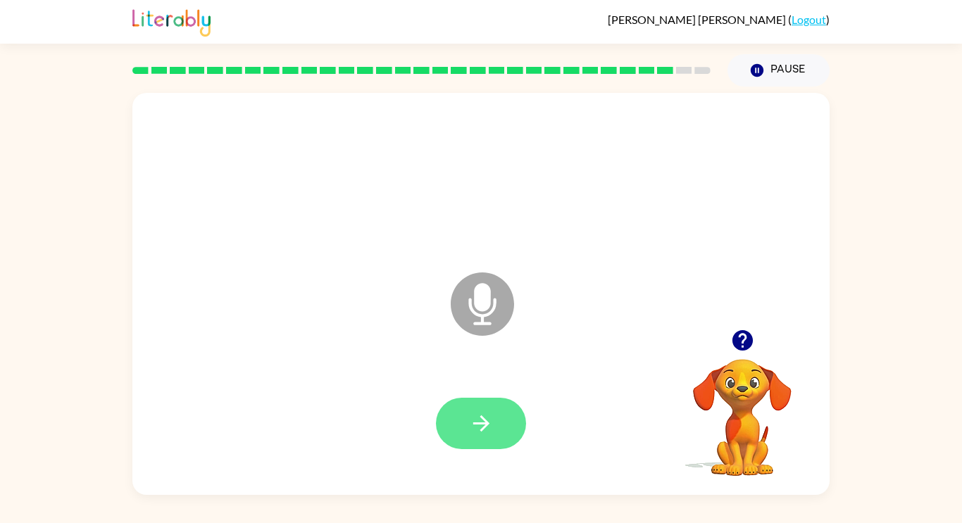
click at [482, 430] on icon "button" at bounding box center [480, 423] width 16 height 16
click at [489, 429] on icon "button" at bounding box center [481, 423] width 25 height 25
click at [489, 431] on icon "button" at bounding box center [481, 423] width 25 height 25
click at [485, 437] on button "button" at bounding box center [481, 423] width 90 height 51
click at [477, 424] on icon "button" at bounding box center [480, 423] width 16 height 16
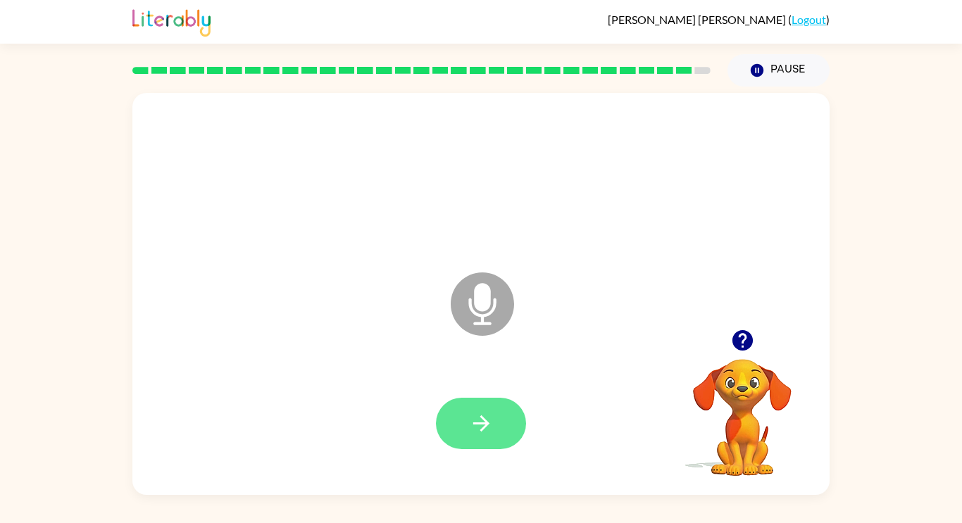
click at [500, 418] on button "button" at bounding box center [481, 423] width 90 height 51
